Goal: Task Accomplishment & Management: Use online tool/utility

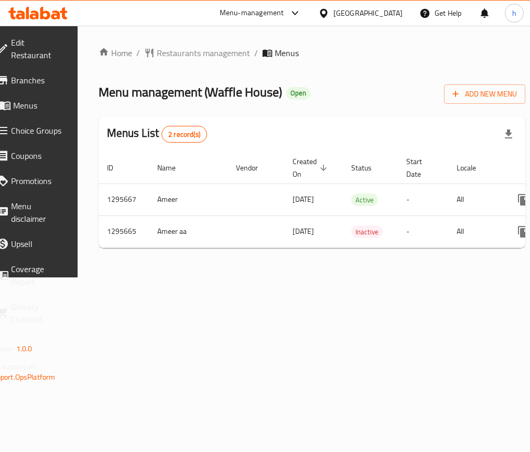
click at [64, 134] on span "Choice Groups" at bounding box center [37, 130] width 53 height 13
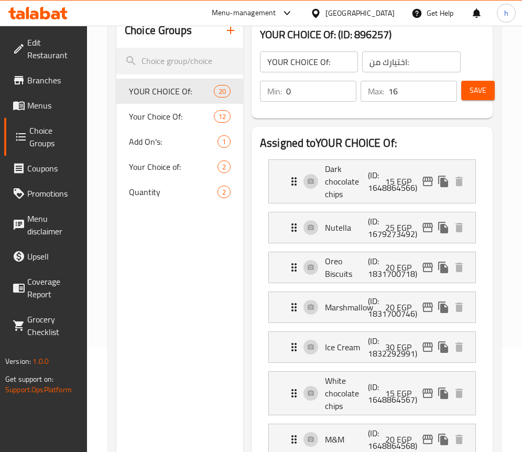
scroll to position [105, 0]
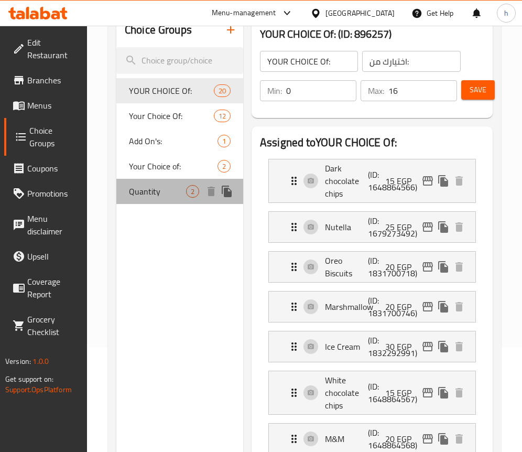
click at [162, 193] on span "Quantity" at bounding box center [157, 191] width 57 height 13
type input "Quantity"
type input "الكميه"
type input "1"
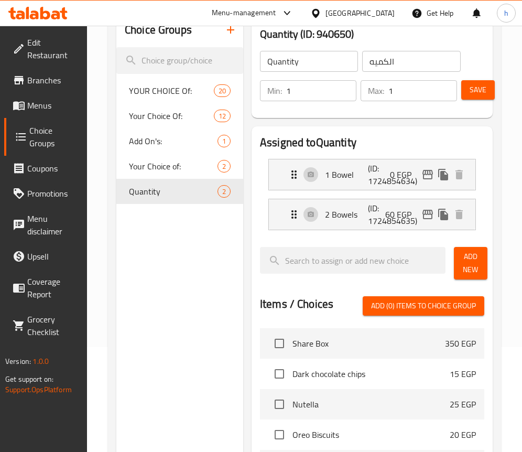
click at [185, 334] on div "Choice Groups YOUR CHOICE Of: 20 Your Choice Of: 12 Add On's: 1 Your Choice of:…" at bounding box center [179, 347] width 127 height 668
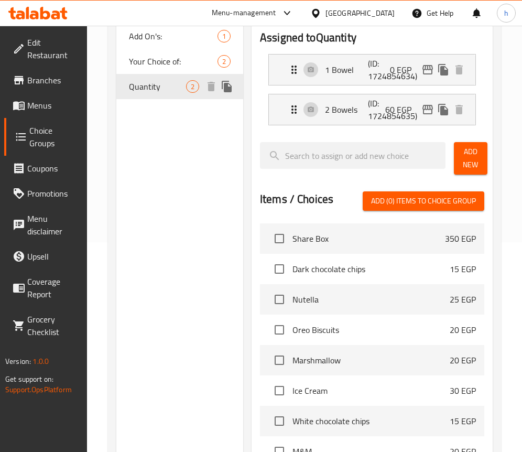
scroll to position [0, 0]
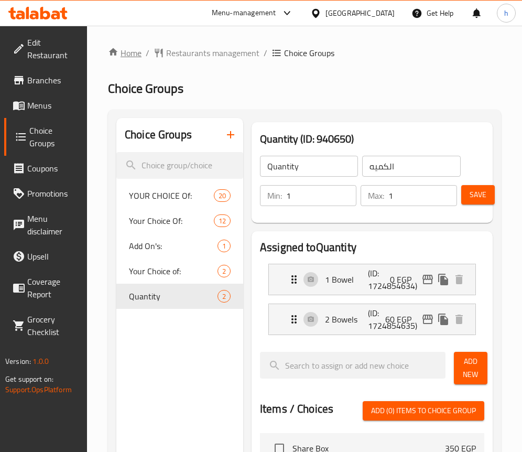
click at [125, 53] on link "Home" at bounding box center [125, 53] width 34 height 13
